Goal: Navigation & Orientation: Find specific page/section

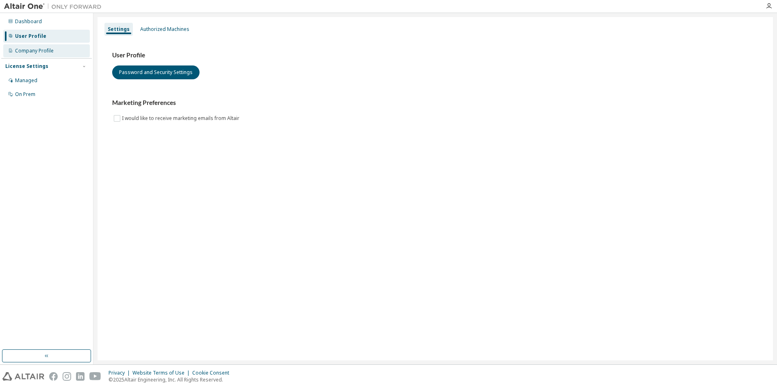
click at [43, 48] on div "Company Profile" at bounding box center [34, 51] width 39 height 7
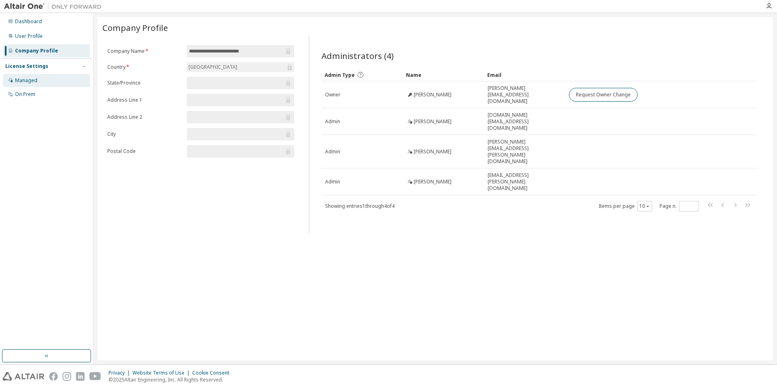
click at [42, 82] on div "Managed" at bounding box center [46, 80] width 87 height 13
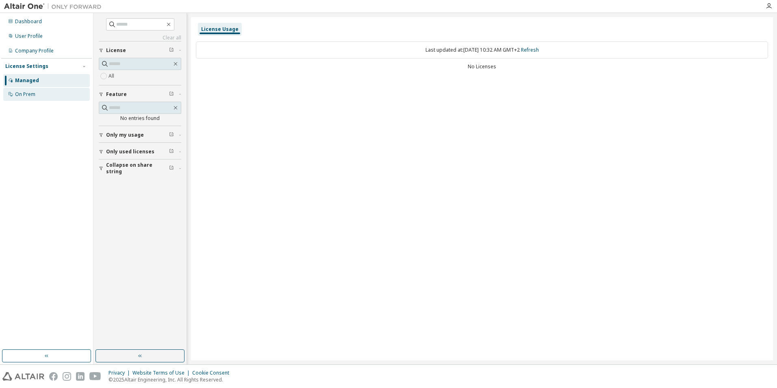
click at [38, 96] on div "On Prem" at bounding box center [46, 94] width 87 height 13
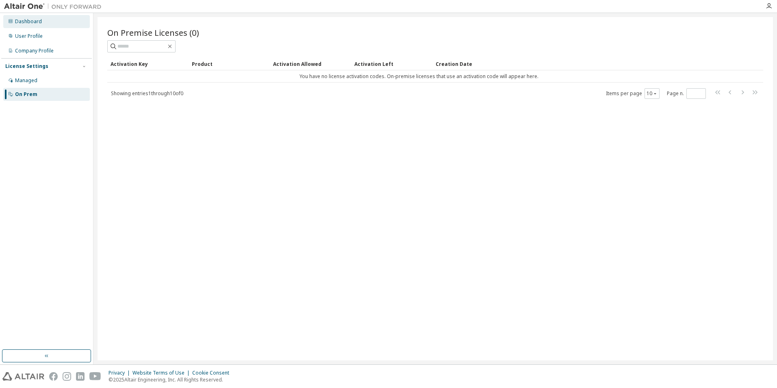
click at [37, 24] on div "Dashboard" at bounding box center [28, 21] width 27 height 7
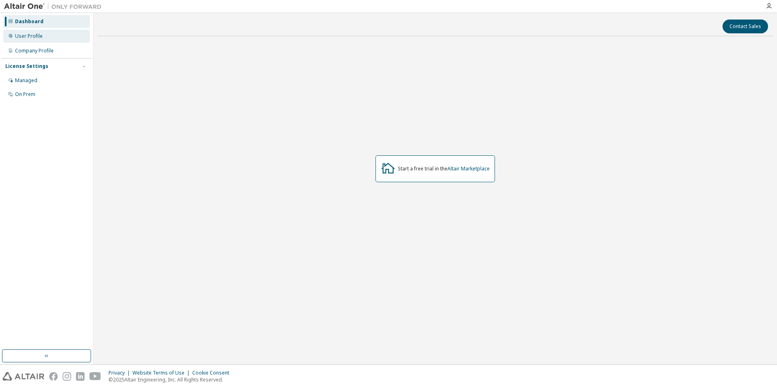
click at [38, 37] on div "User Profile" at bounding box center [29, 36] width 28 height 7
